Goal: Subscribe to service/newsletter

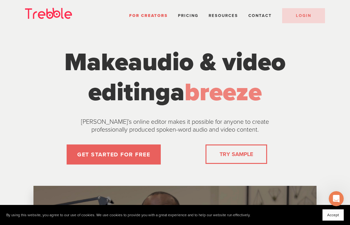
scroll to position [0, 0]
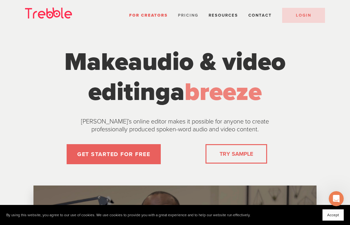
click at [186, 13] on span "Pricing" at bounding box center [188, 15] width 20 height 5
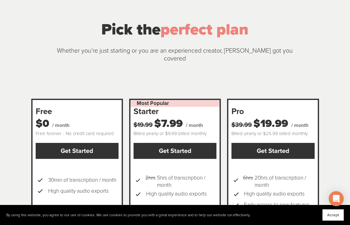
scroll to position [45, 0]
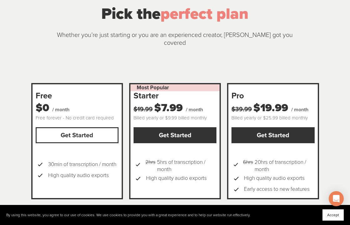
click at [77, 127] on link "Get Started" at bounding box center [77, 135] width 83 height 16
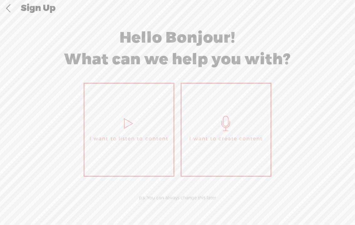
click at [225, 123] on icon at bounding box center [226, 123] width 16 height 15
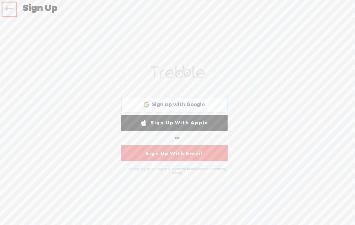
click at [170, 152] on link "Sign Up With Email" at bounding box center [174, 153] width 106 height 16
